Goal: Transaction & Acquisition: Purchase product/service

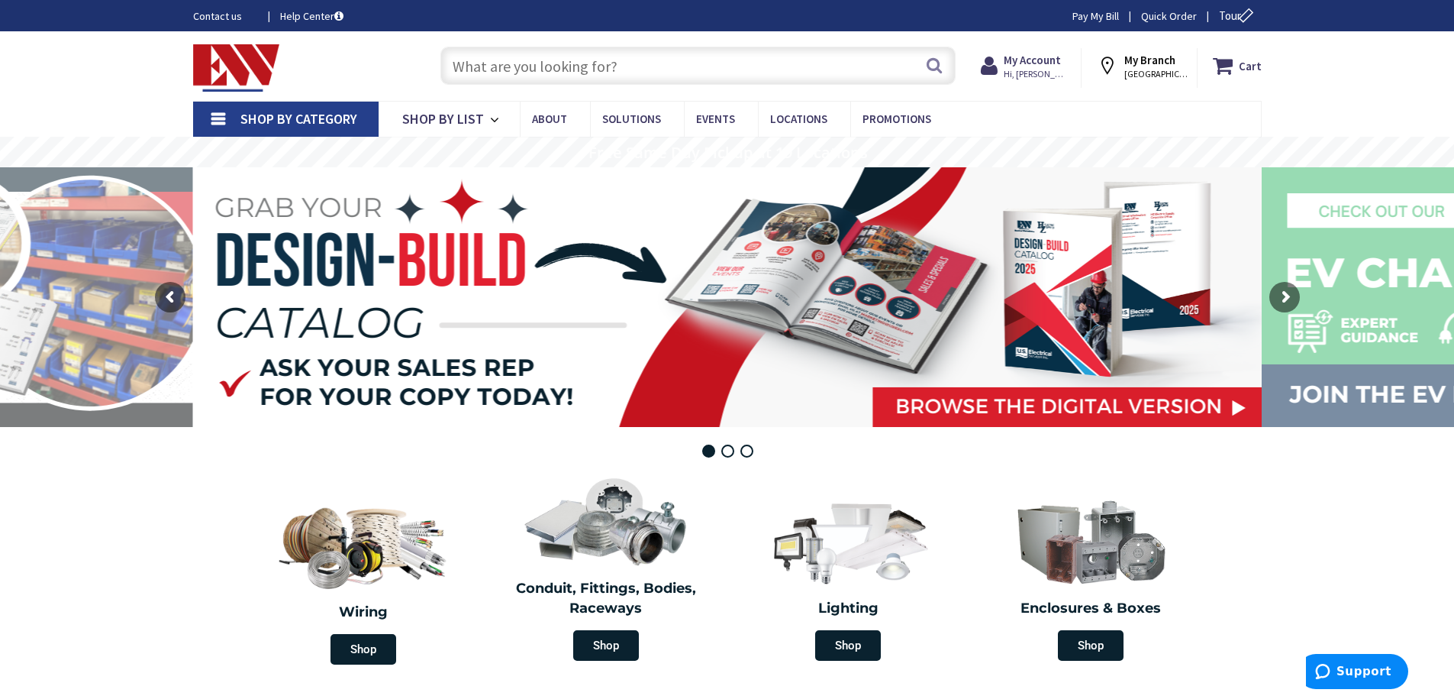
click at [570, 69] on input "text" at bounding box center [698, 66] width 515 height 38
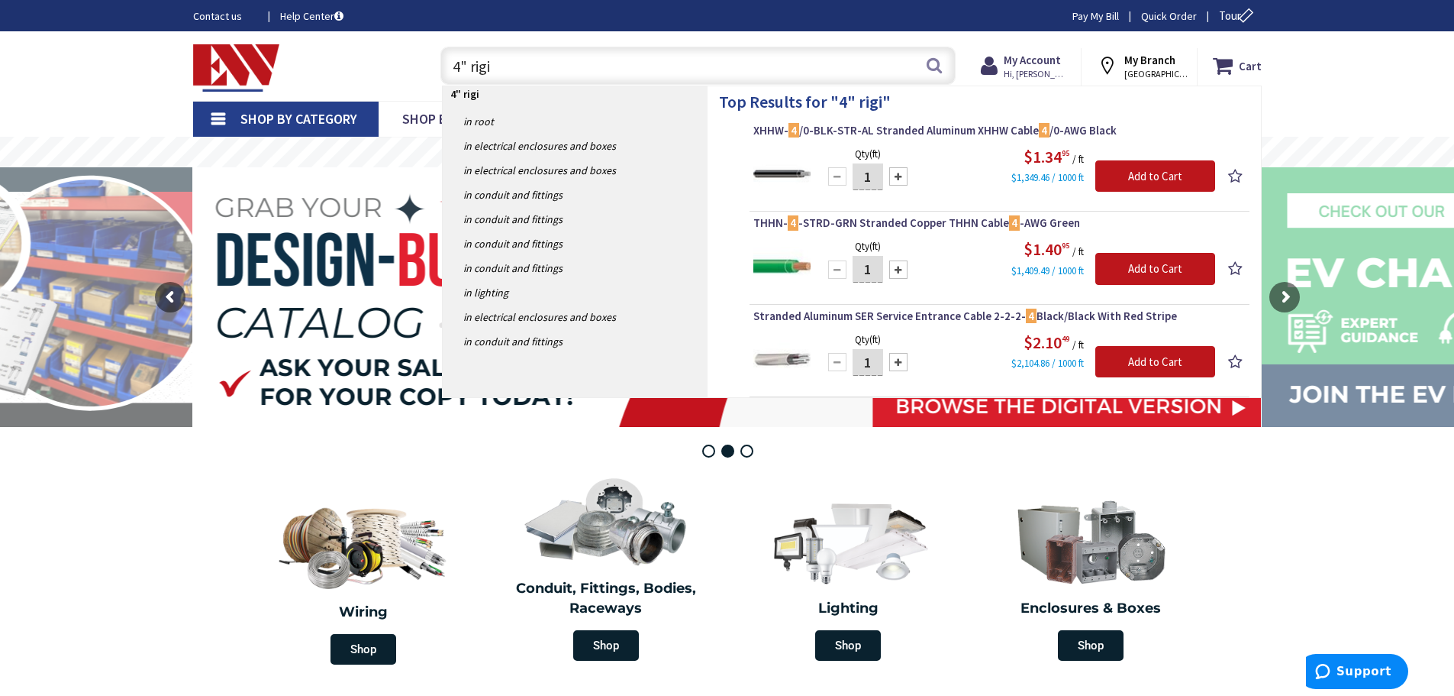
type input "4" rigid"
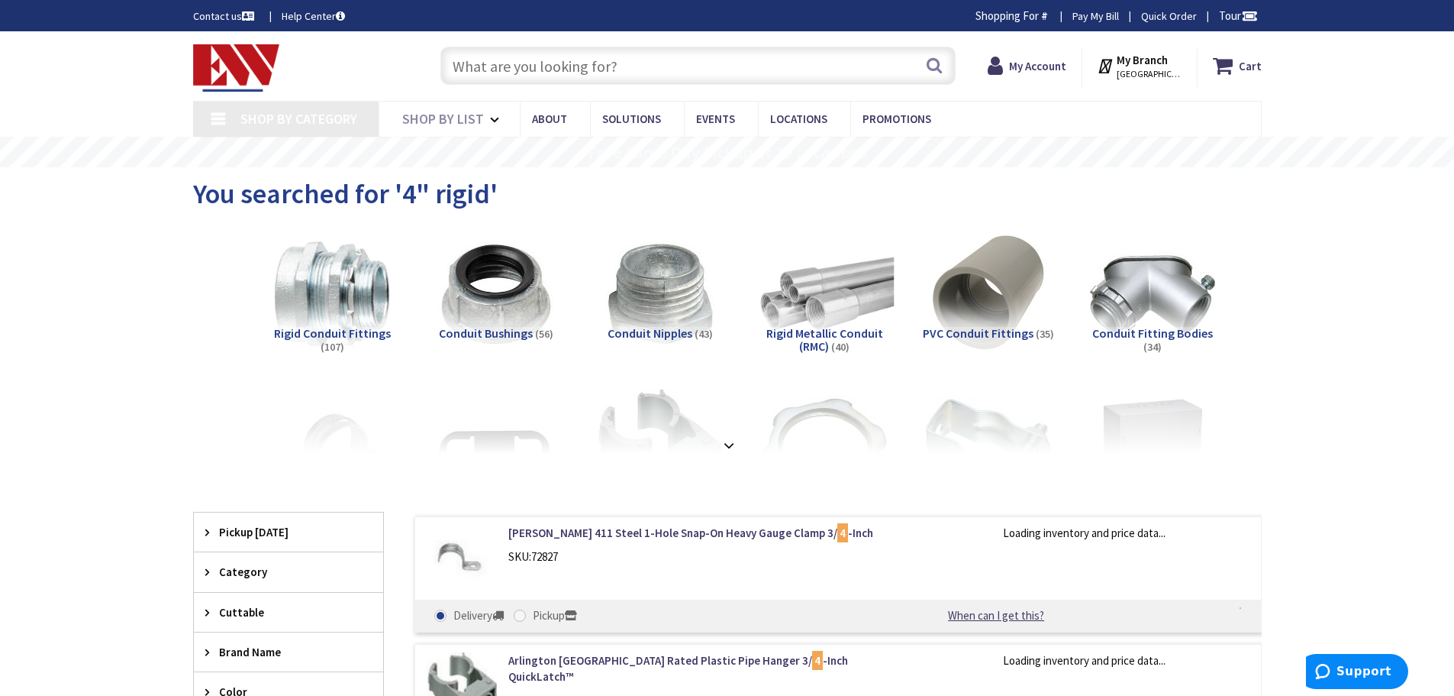
type input "[PERSON_NAME] St @ [PERSON_NAME][GEOGRAPHIC_DATA], [GEOGRAPHIC_DATA]"
click at [823, 324] on img at bounding box center [824, 294] width 138 height 138
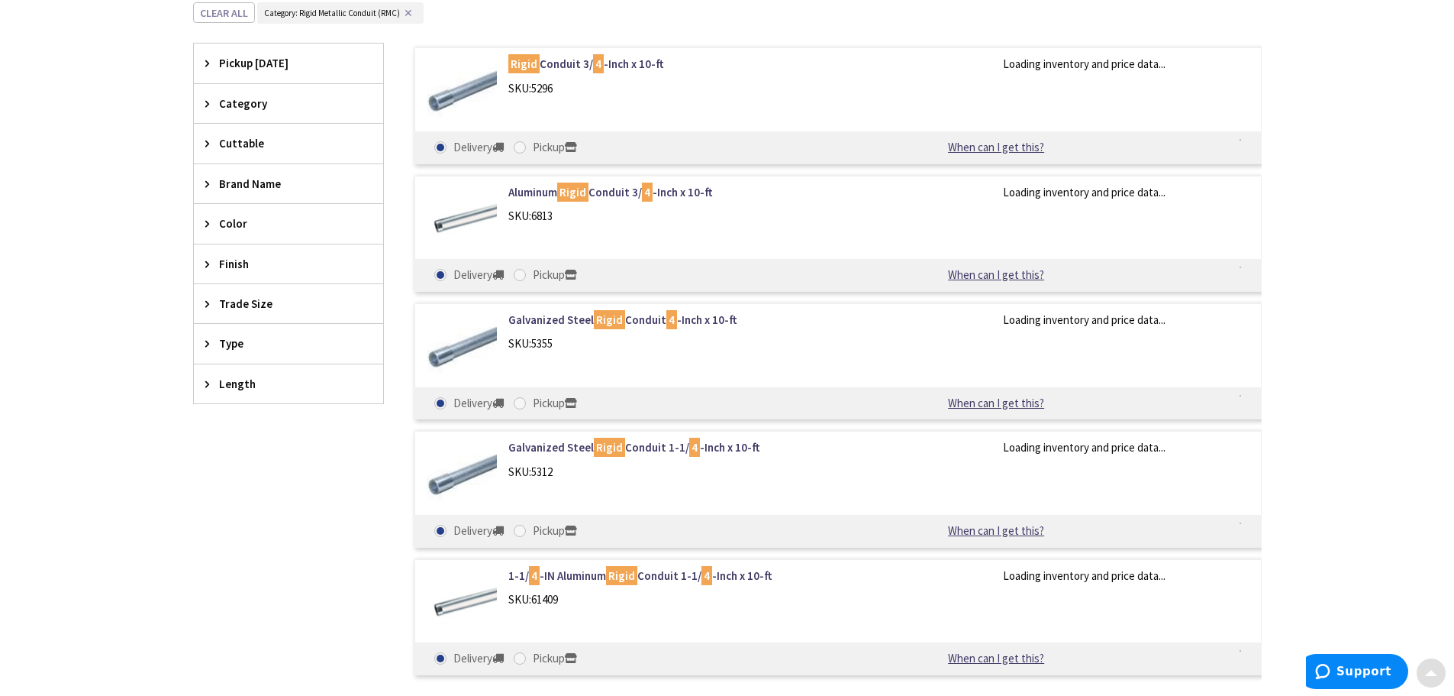
scroll to position [484, 0]
click at [299, 301] on span "Trade Size" at bounding box center [281, 301] width 124 height 16
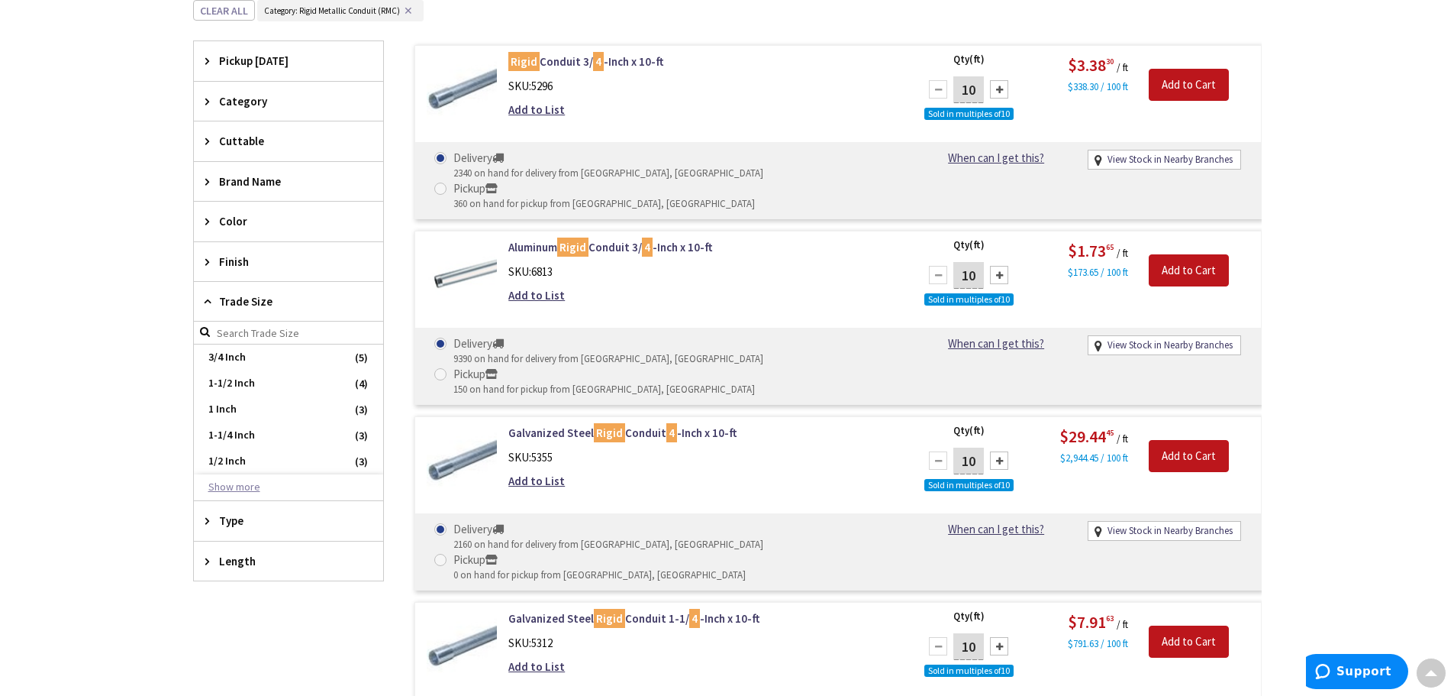
click at [238, 486] on button "Show more" at bounding box center [288, 487] width 189 height 26
click at [223, 470] on span "4 Inch" at bounding box center [288, 473] width 189 height 26
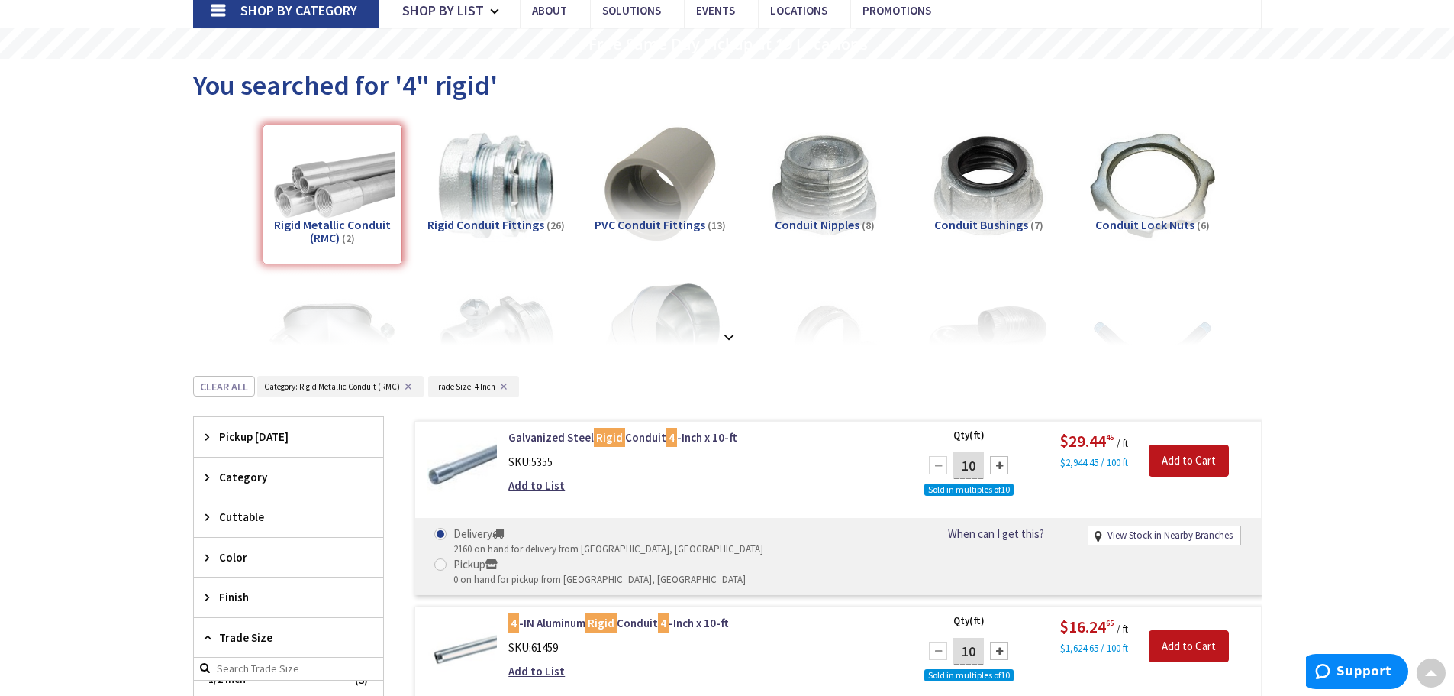
scroll to position [0, 0]
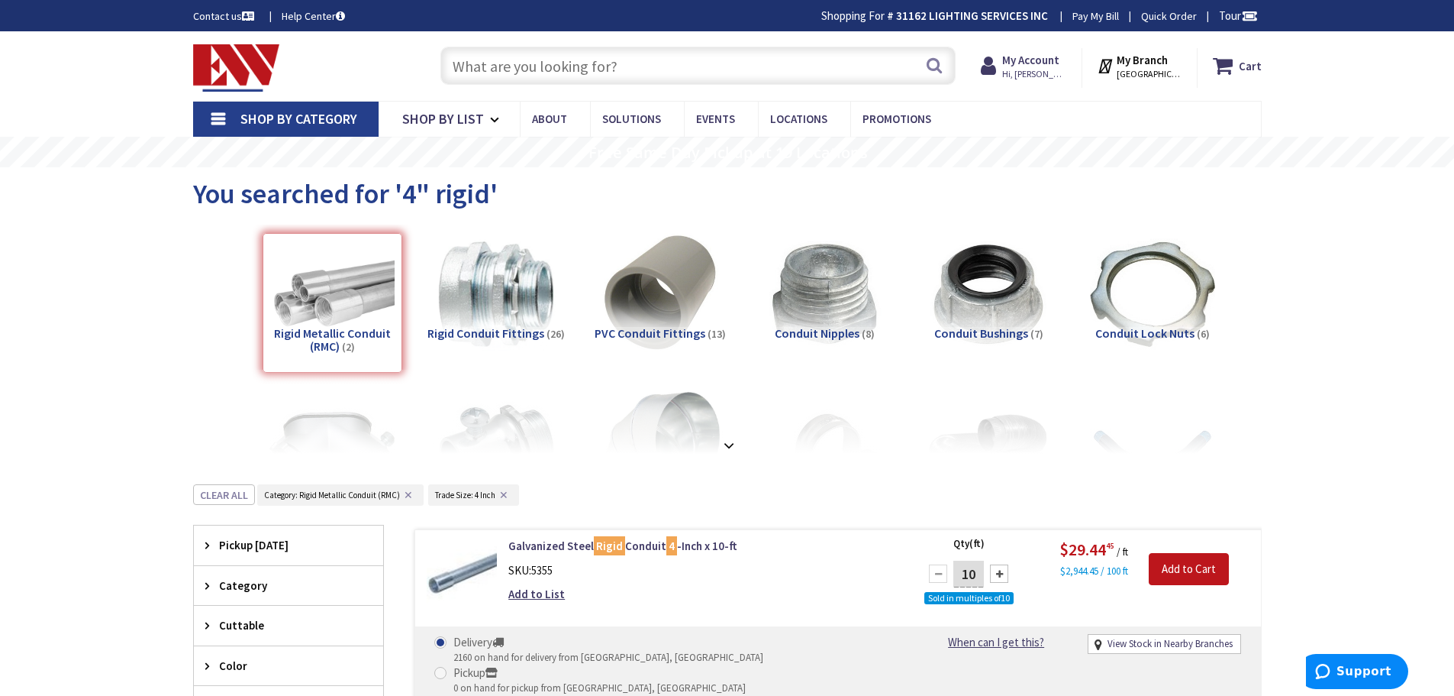
click at [506, 495] on button "✕" at bounding box center [503, 494] width 17 height 11
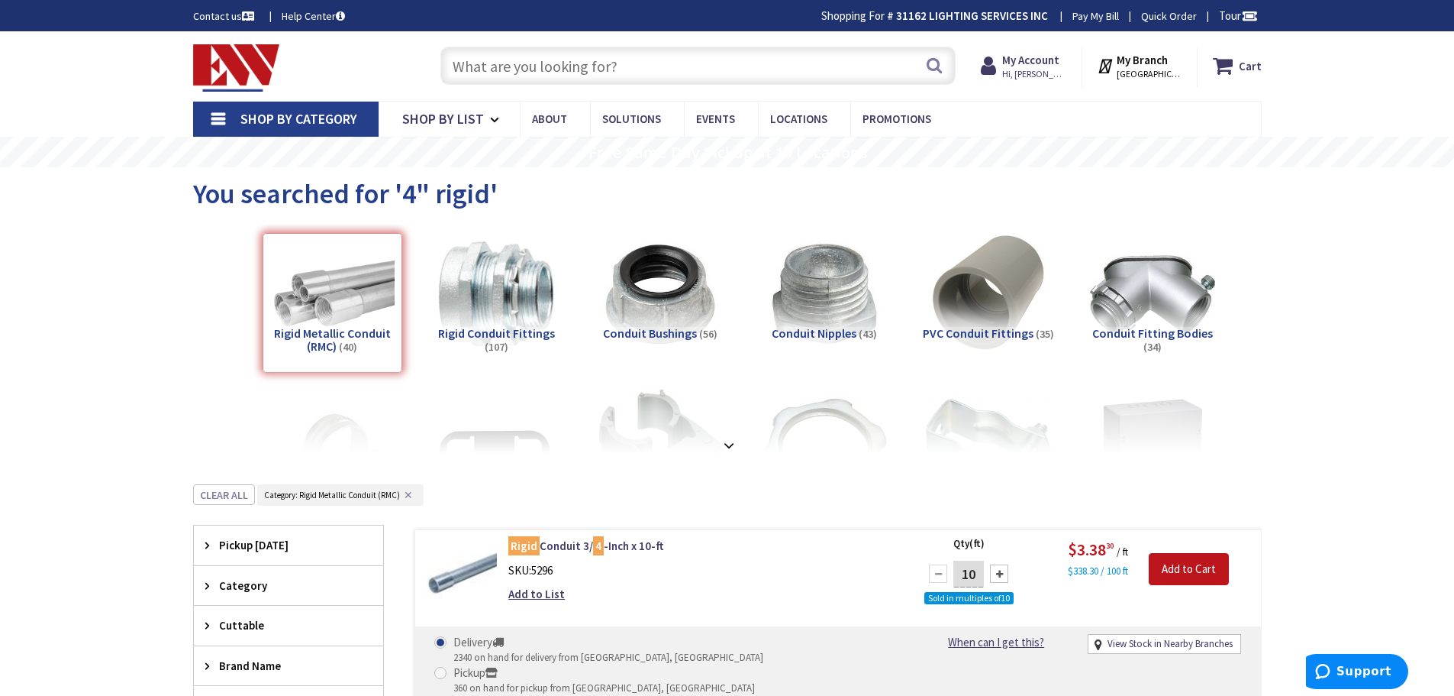
scroll to position [118, 0]
click at [410, 496] on button "✕" at bounding box center [408, 494] width 17 height 11
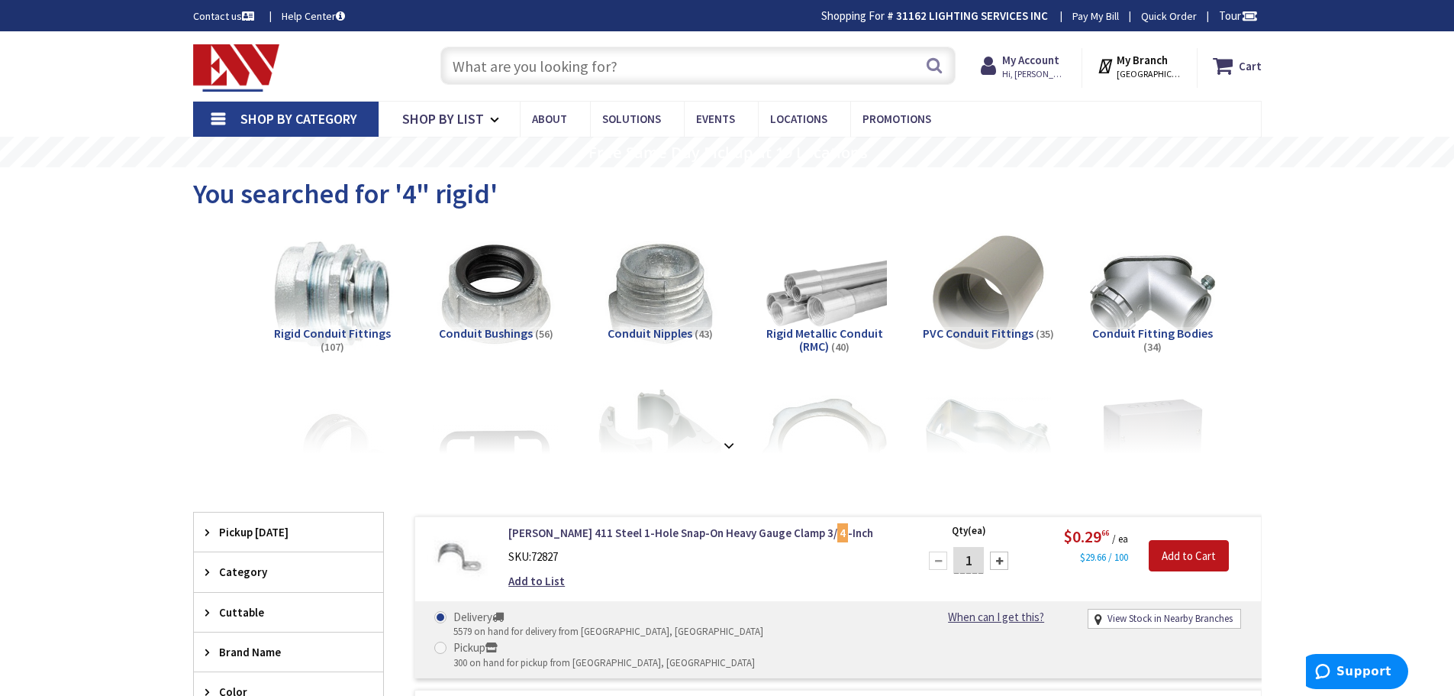
scroll to position [153, 0]
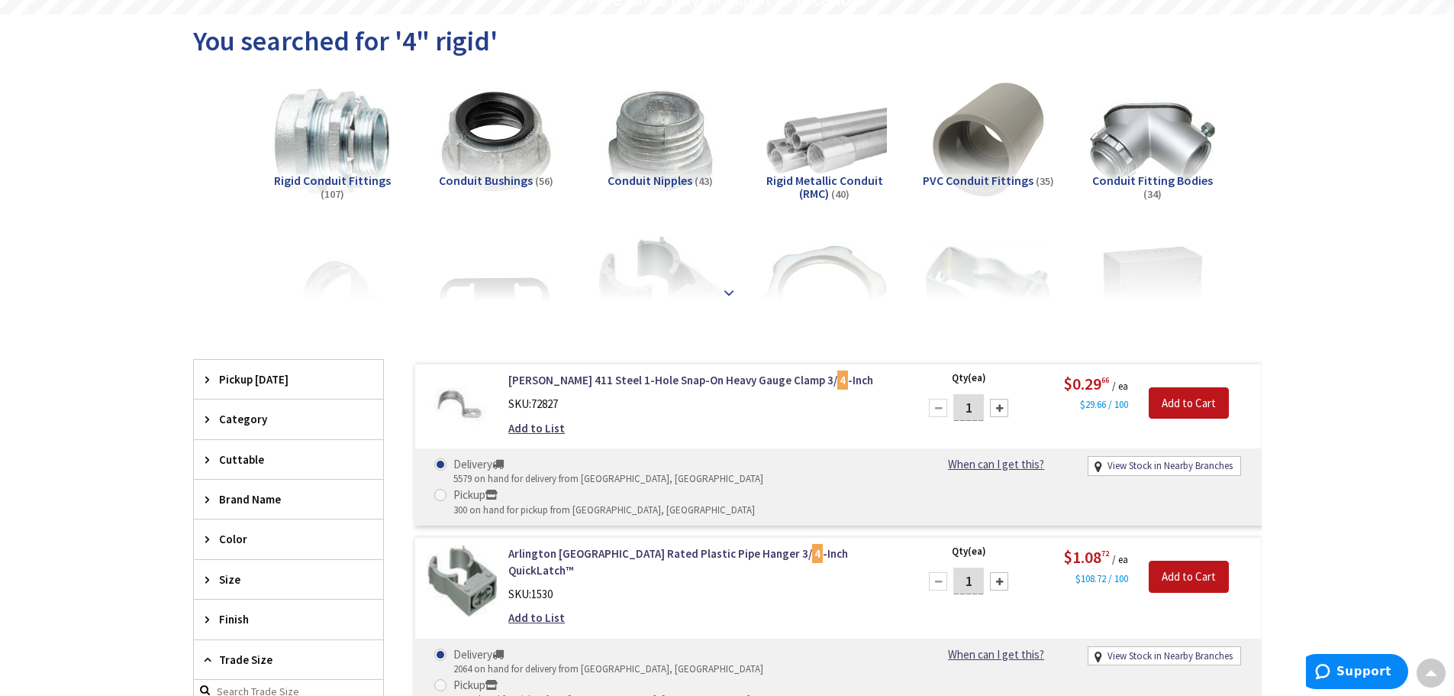
click at [728, 288] on strong at bounding box center [729, 284] width 18 height 17
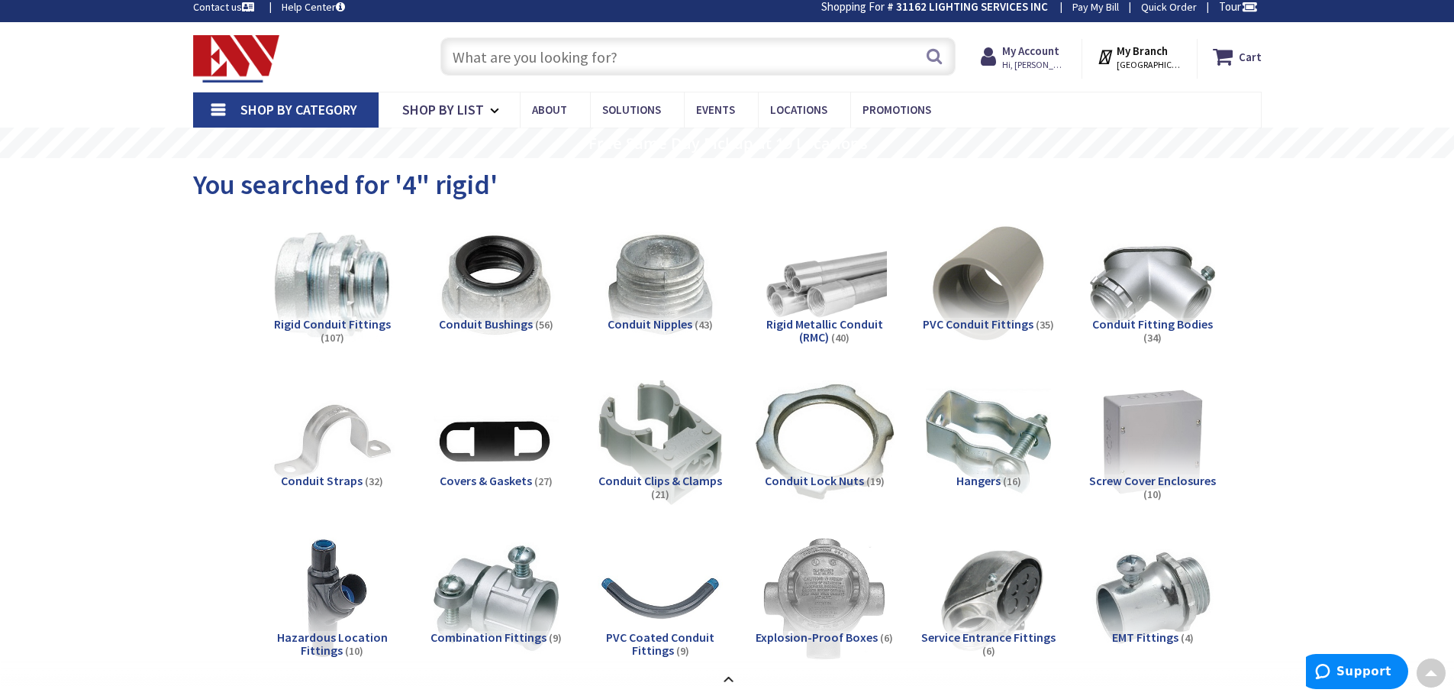
scroll to position [0, 0]
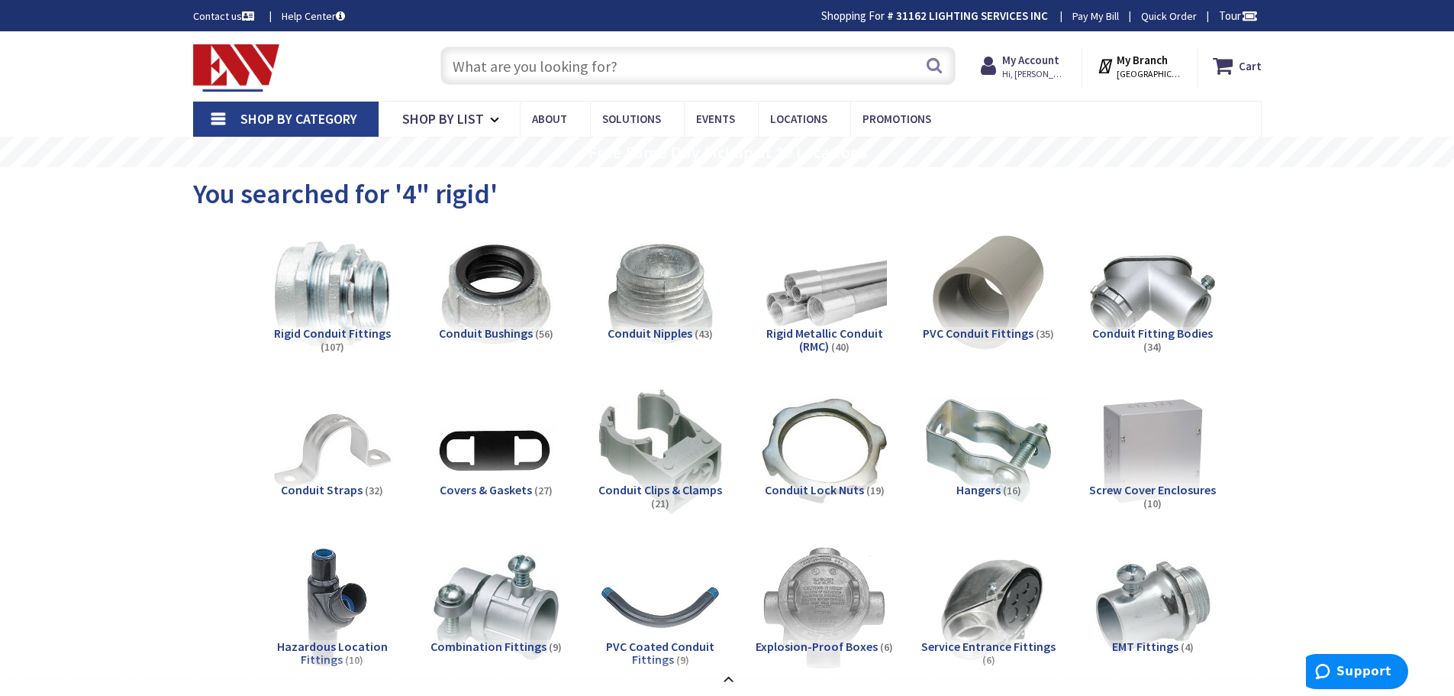
click at [499, 66] on input "text" at bounding box center [698, 66] width 515 height 38
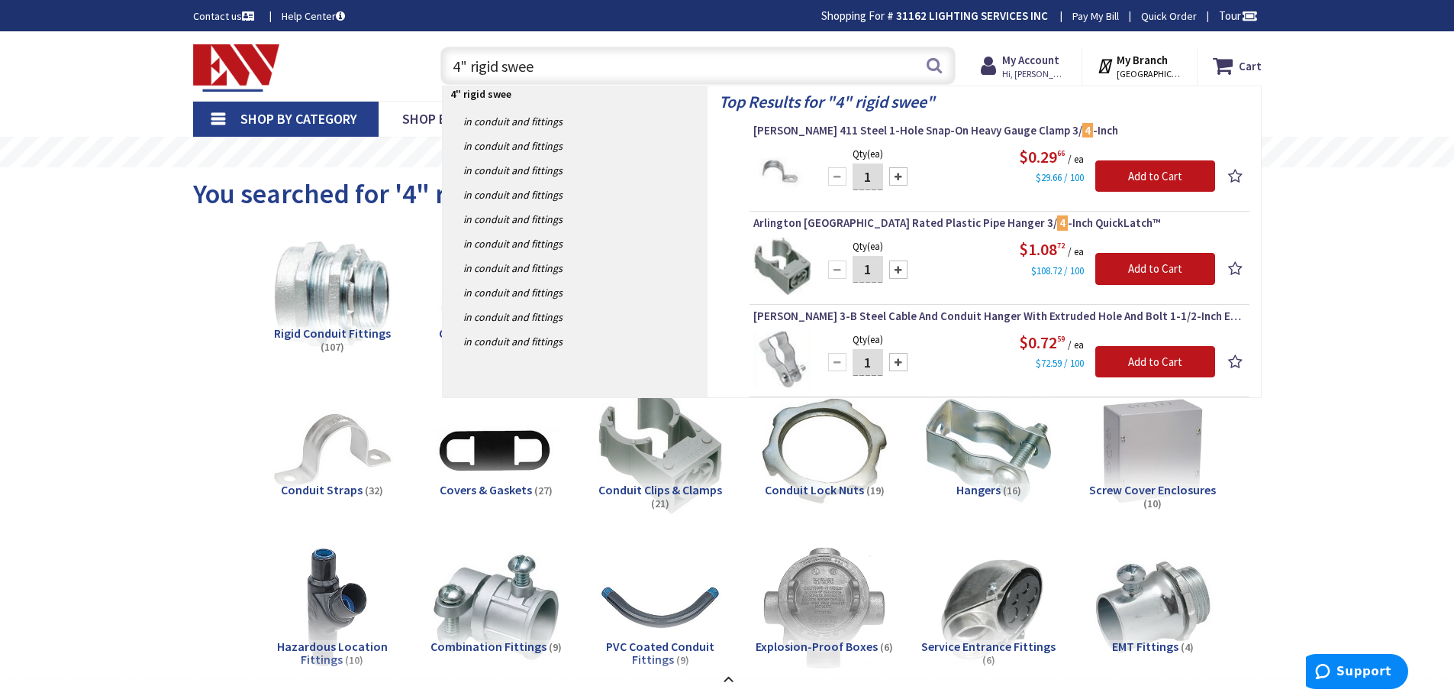
type input "4" rigid sweep"
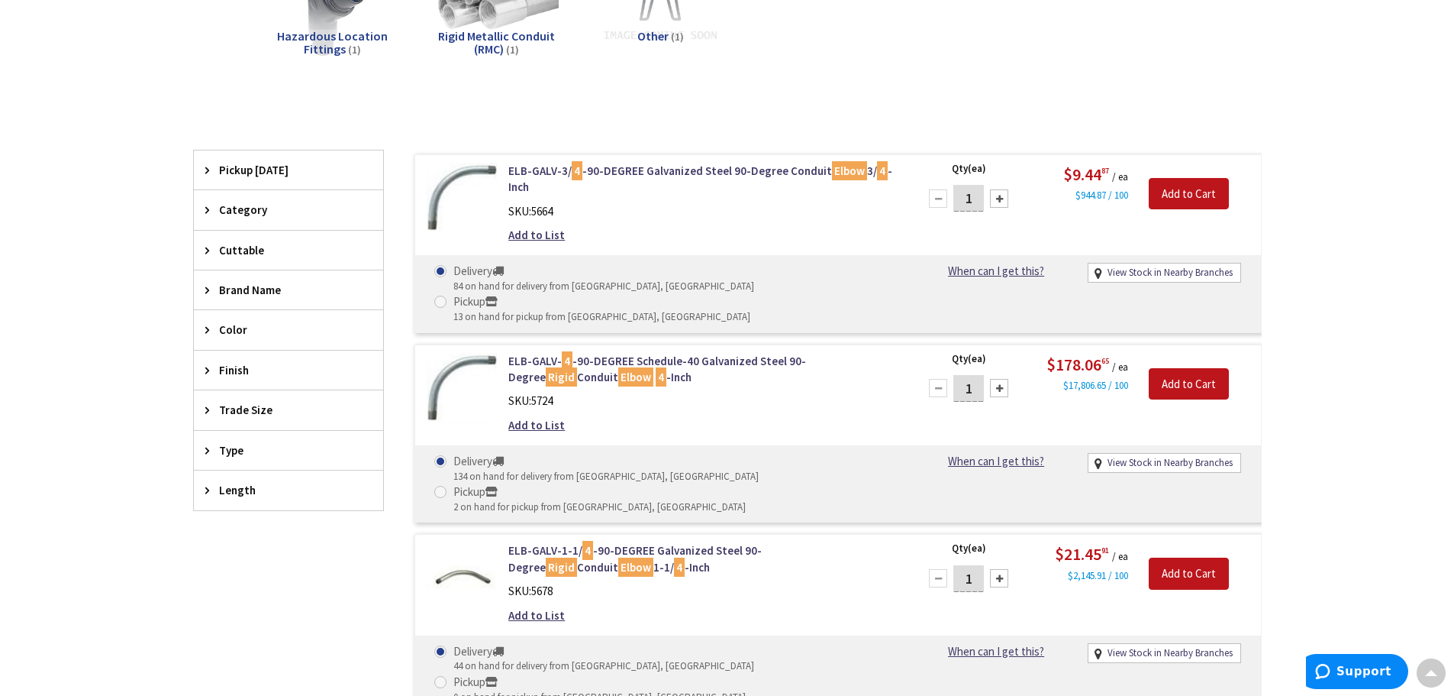
scroll to position [458, 0]
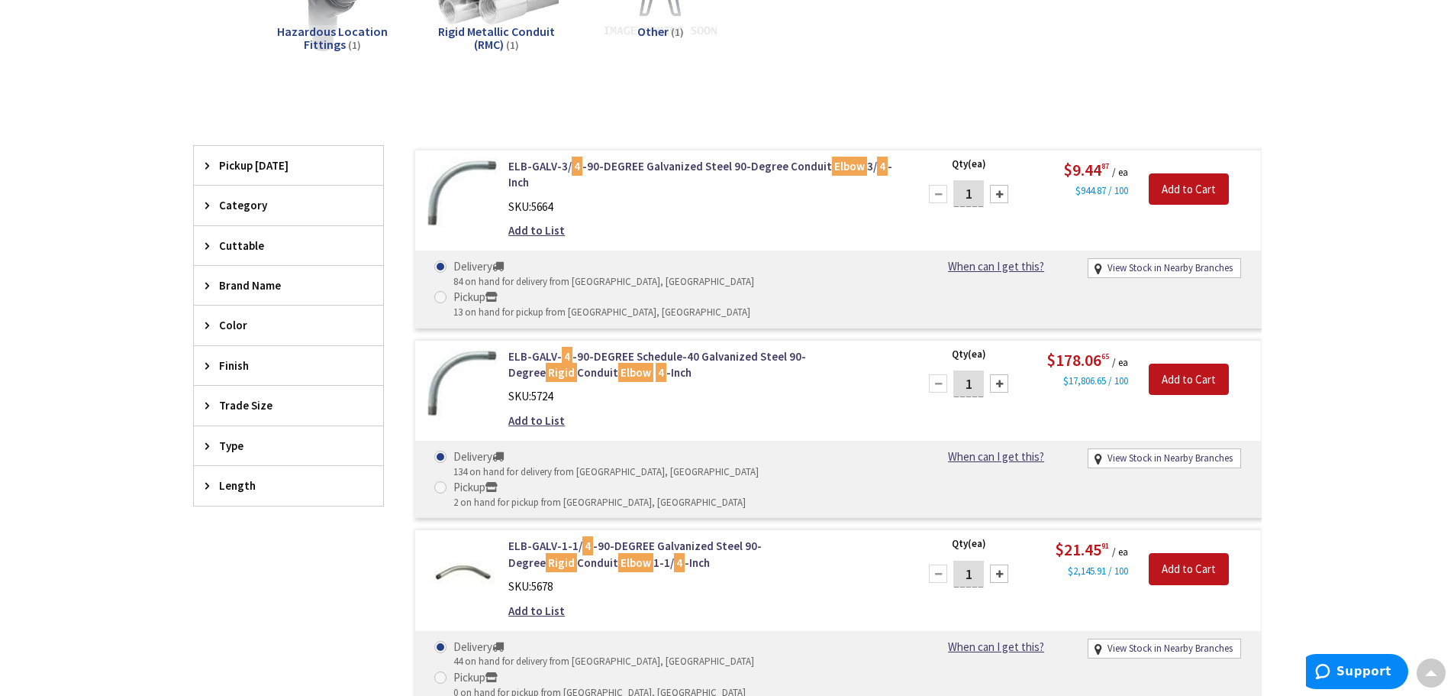
click at [247, 395] on div "Trade Size" at bounding box center [288, 405] width 189 height 39
click at [227, 585] on button "Show more" at bounding box center [288, 592] width 189 height 26
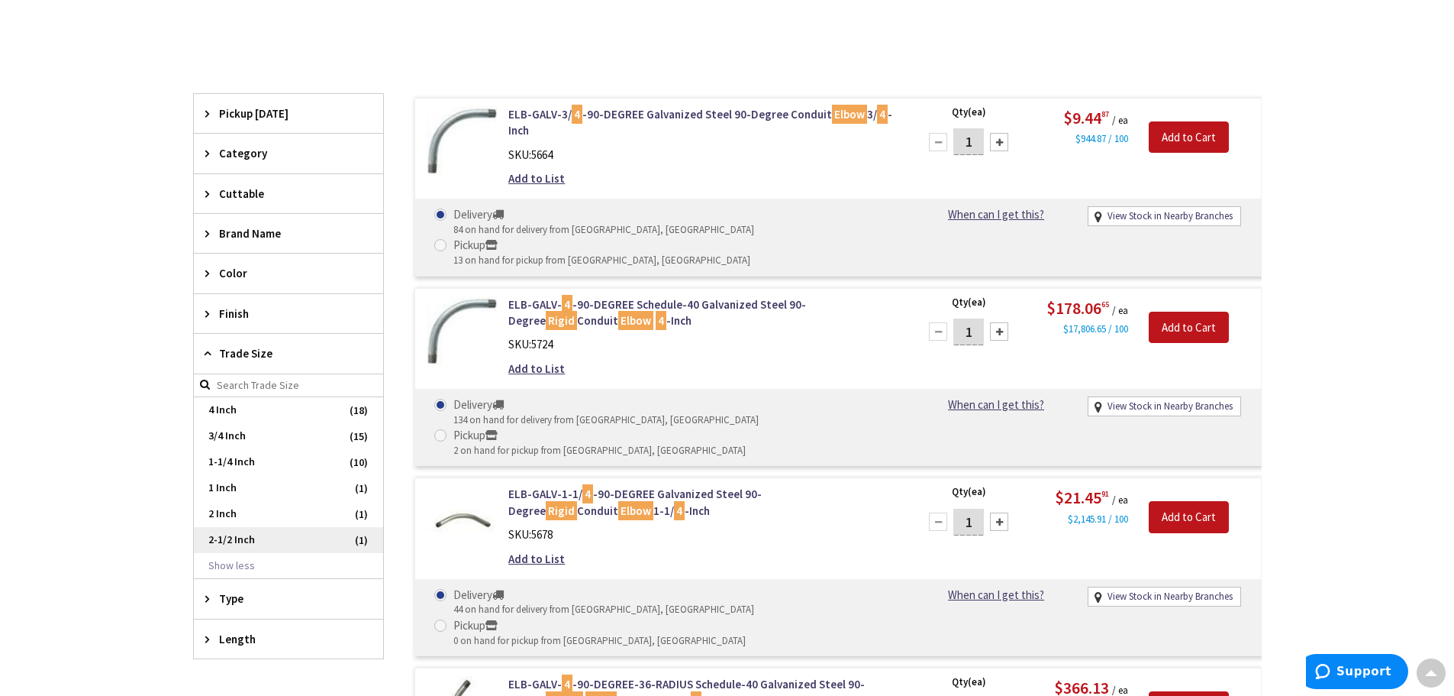
scroll to position [534, 0]
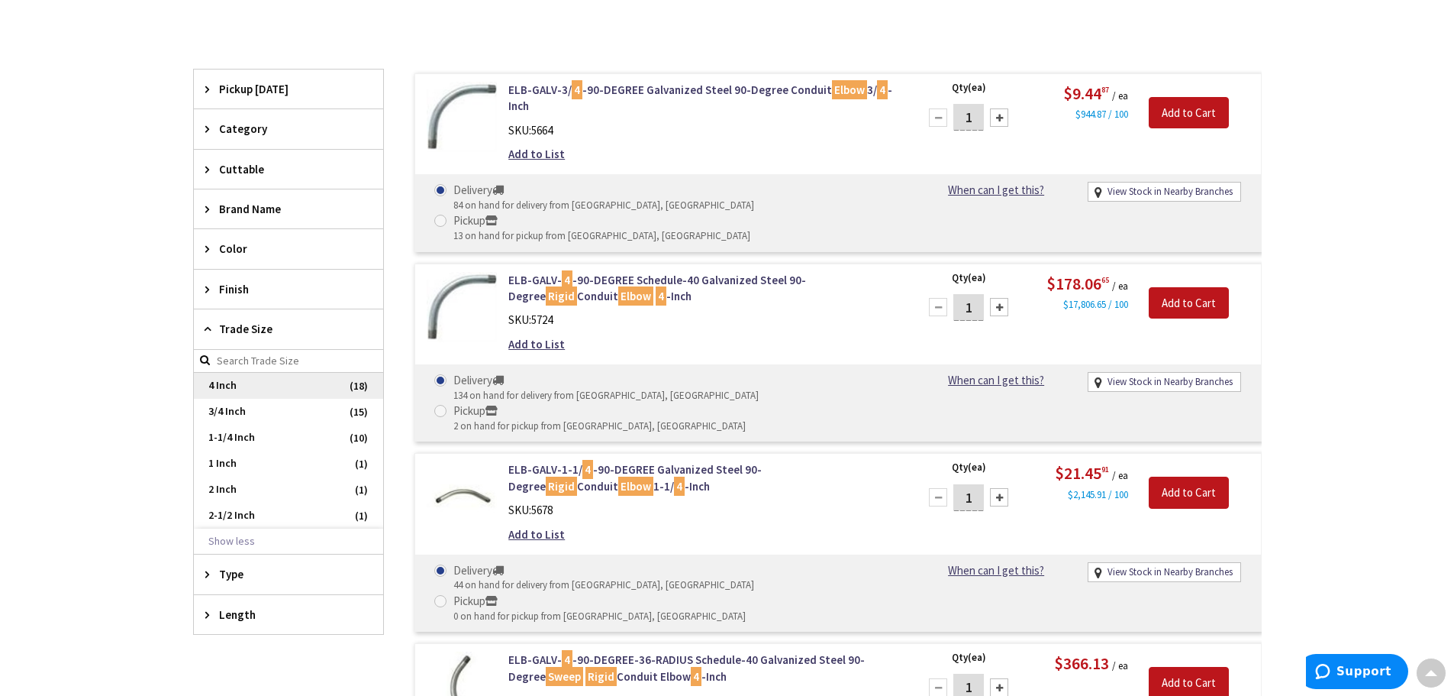
click at [228, 382] on span "4 Inch" at bounding box center [288, 386] width 189 height 26
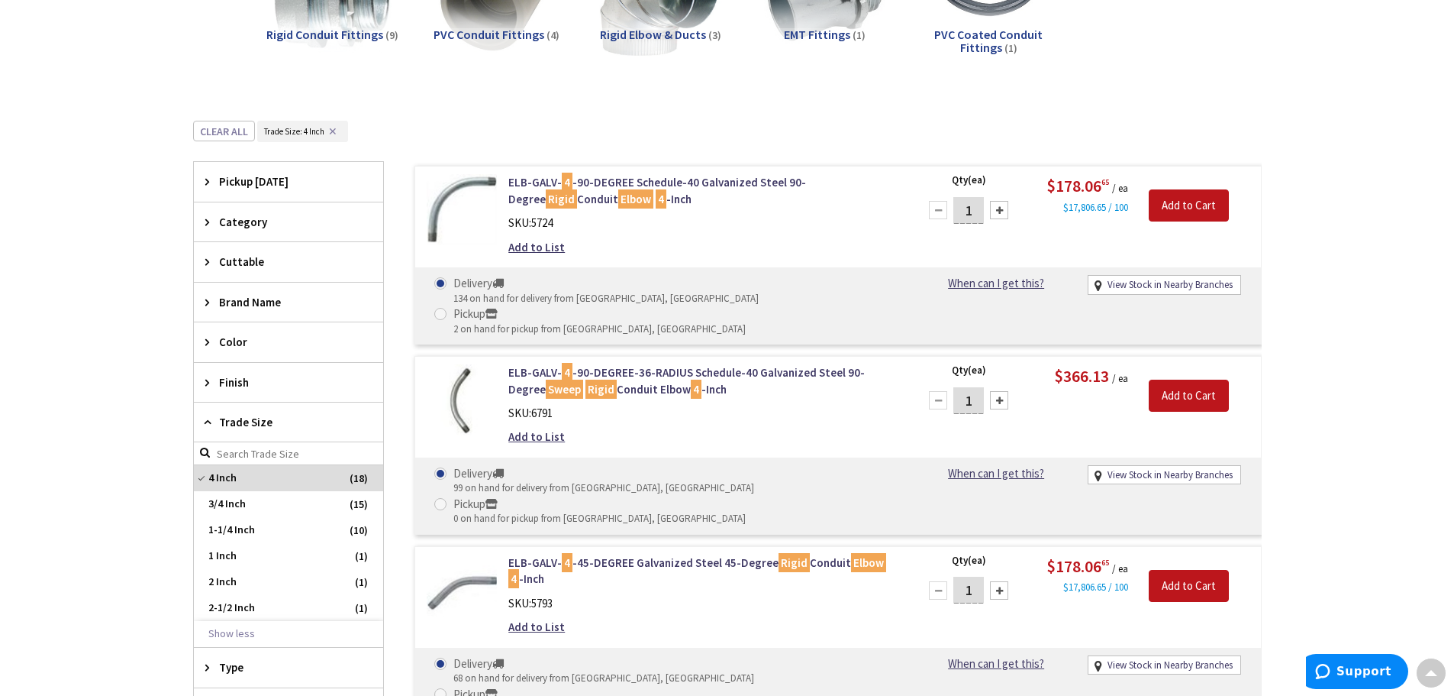
scroll to position [0, 0]
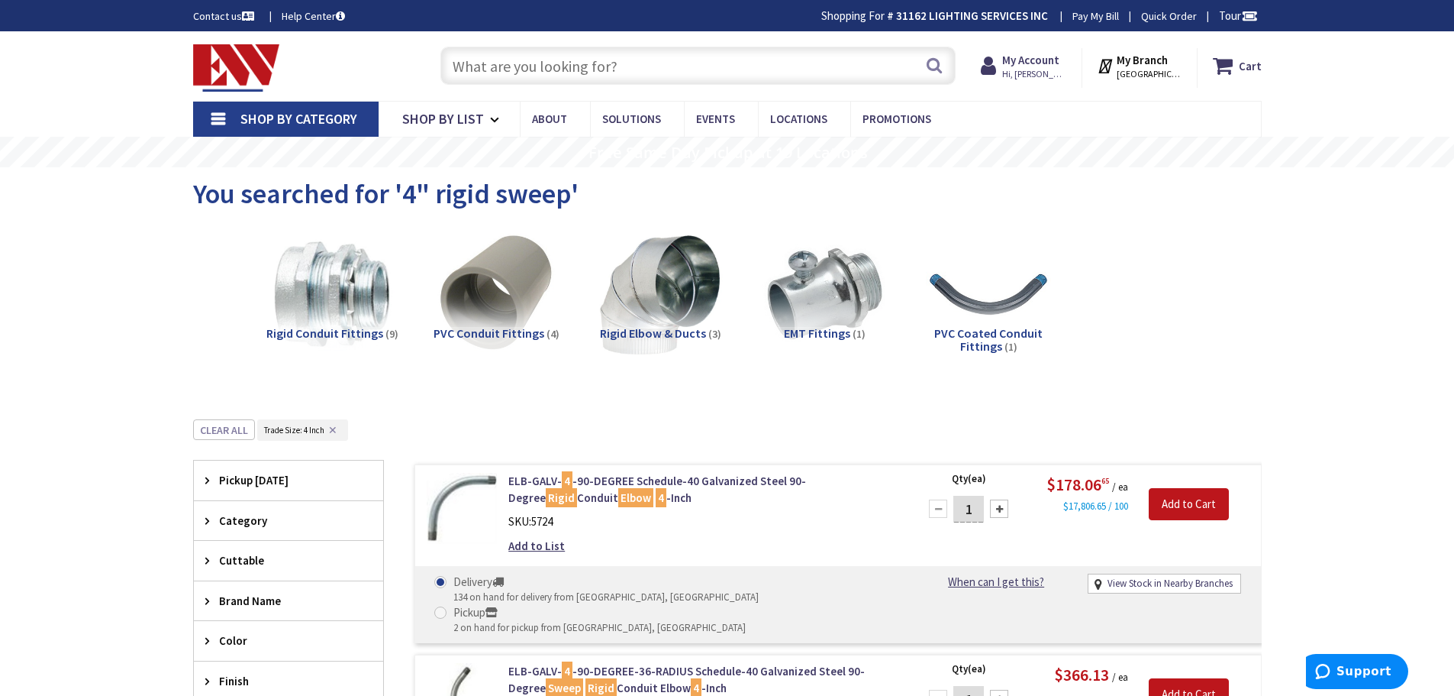
click at [561, 82] on input "text" at bounding box center [698, 66] width 515 height 38
type input "$"
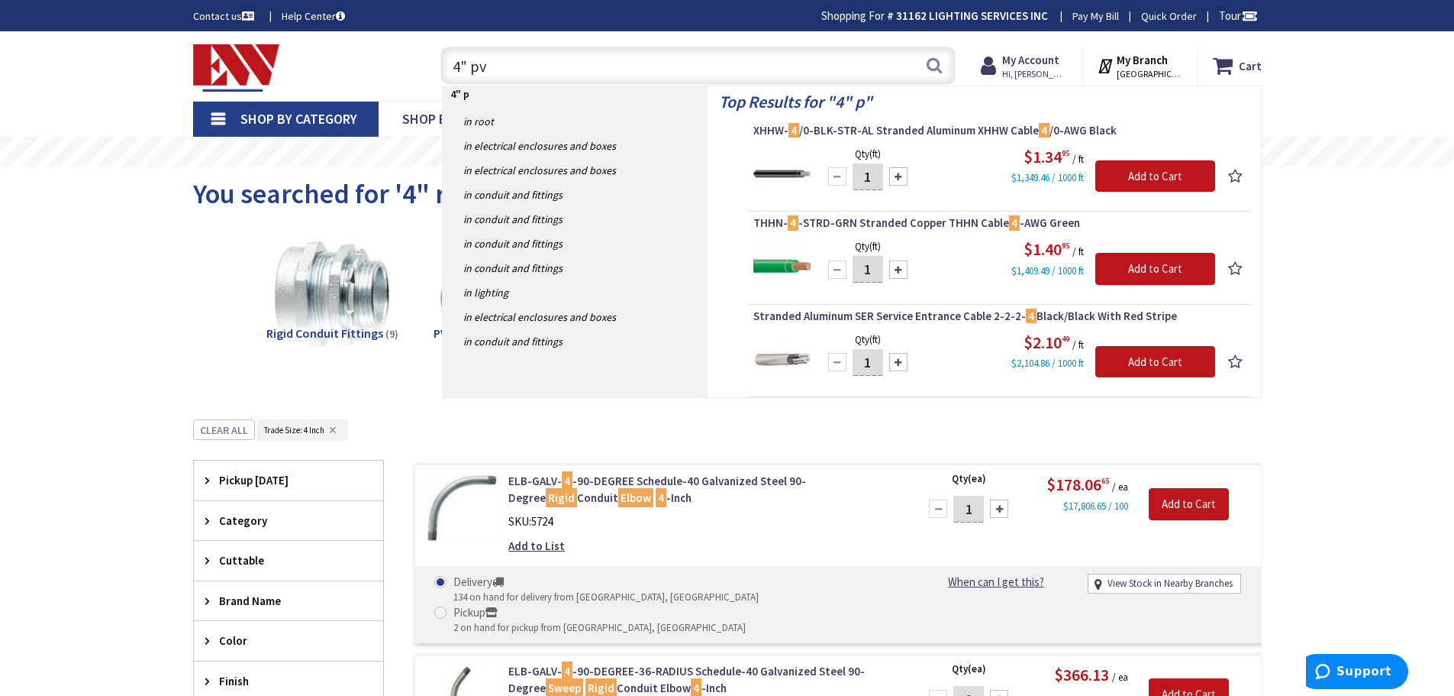
type input "4" pvc"
